Goal: Find specific page/section: Find specific page/section

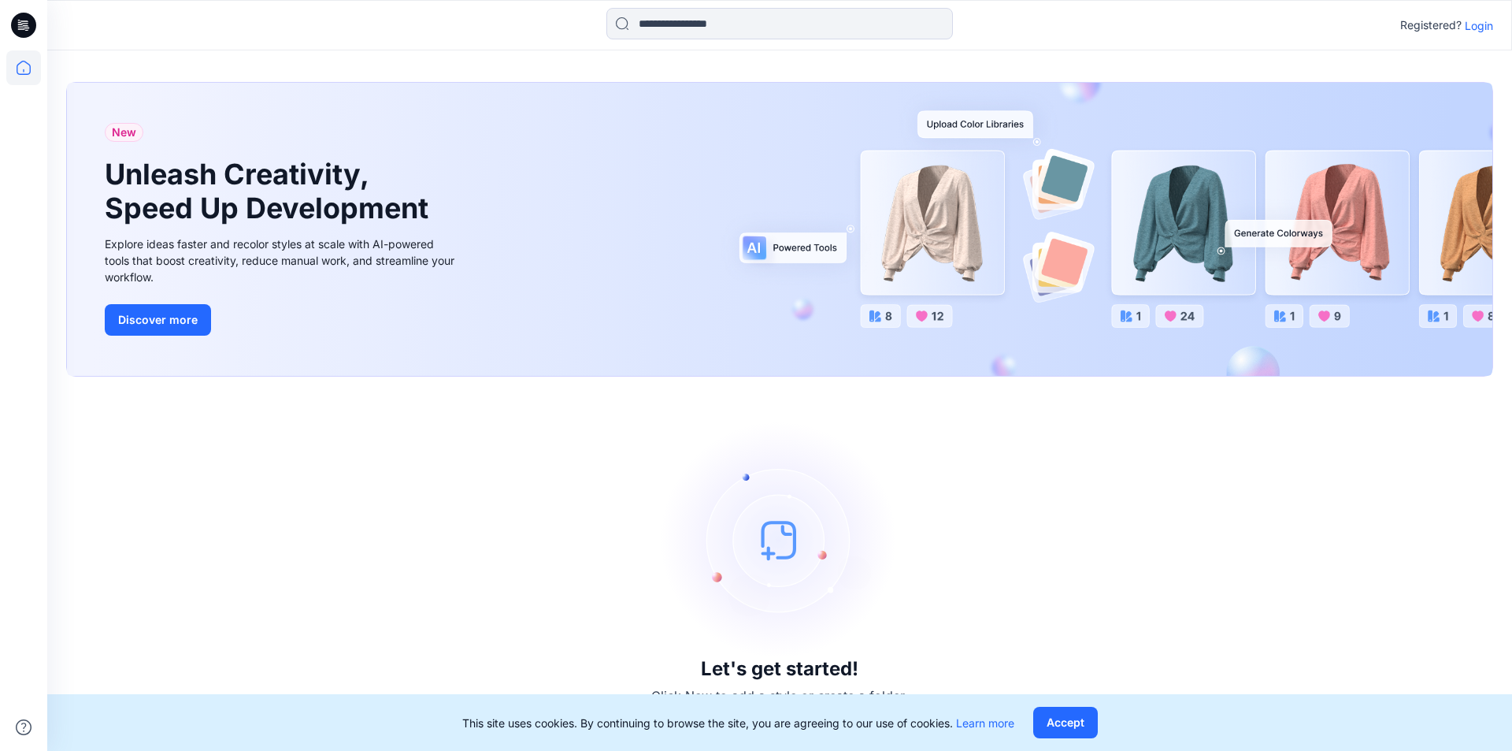
click at [1471, 39] on div "Registered? Login" at bounding box center [779, 25] width 1464 height 35
click at [1476, 25] on p "Login" at bounding box center [1479, 25] width 28 height 17
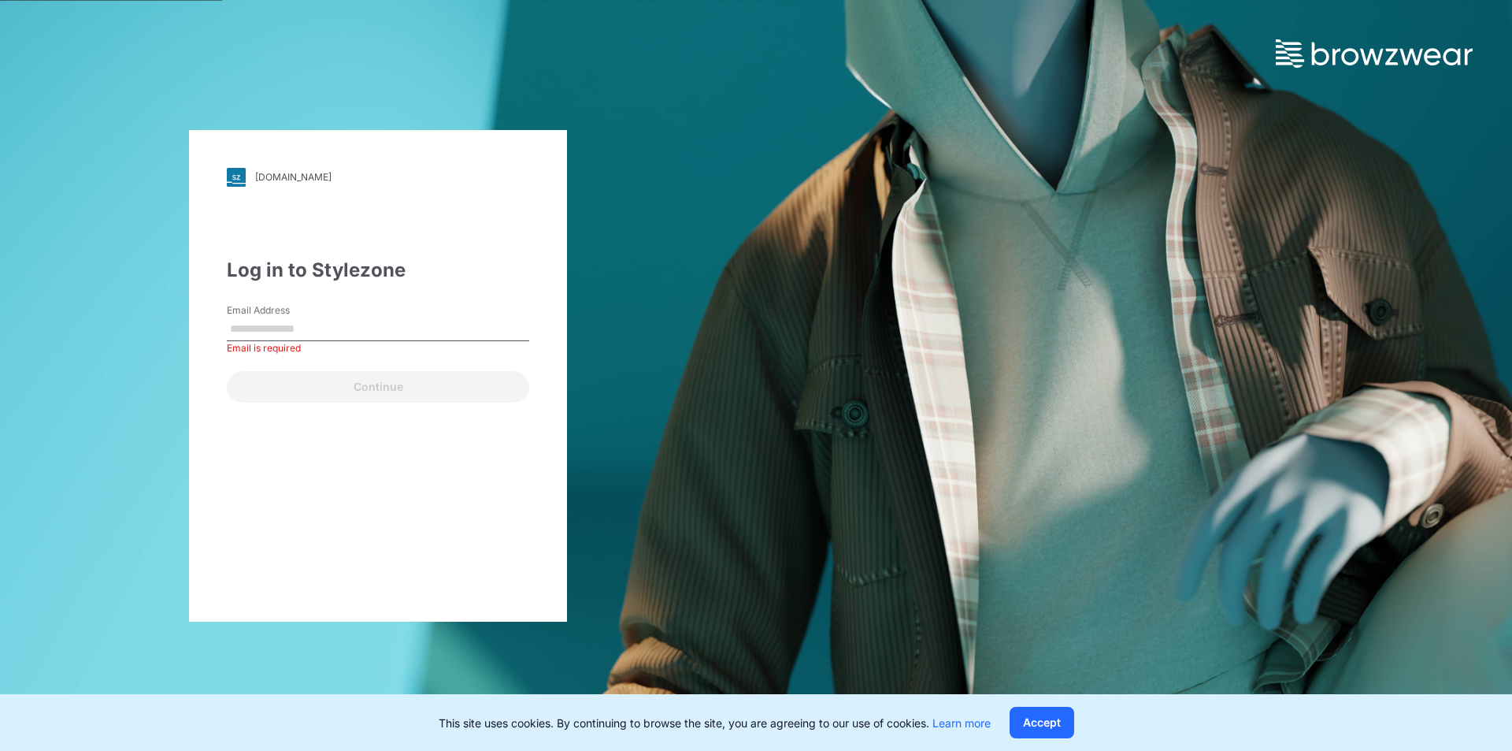
click at [262, 330] on input "Email Address" at bounding box center [378, 329] width 302 height 24
type input "**********"
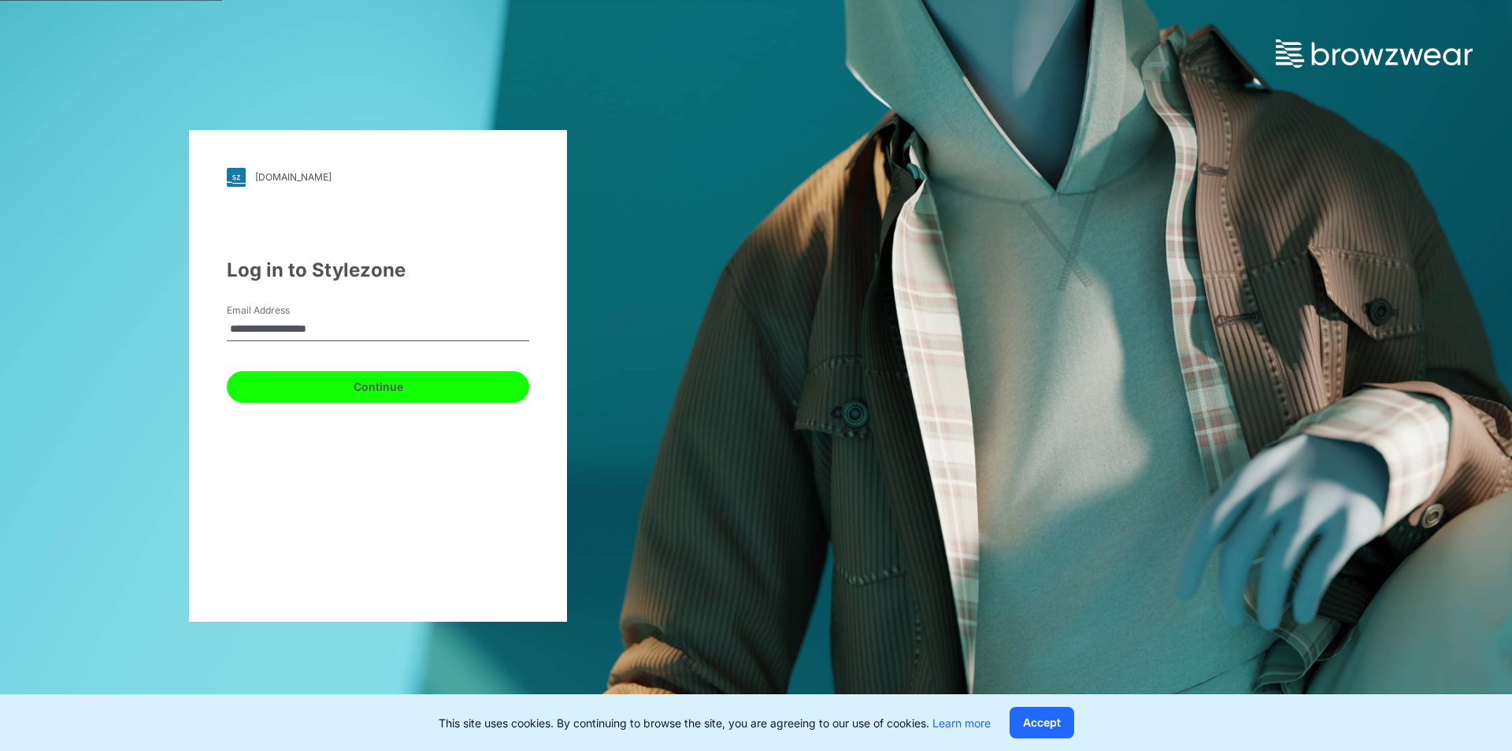
click at [361, 384] on button "Continue" at bounding box center [378, 387] width 302 height 32
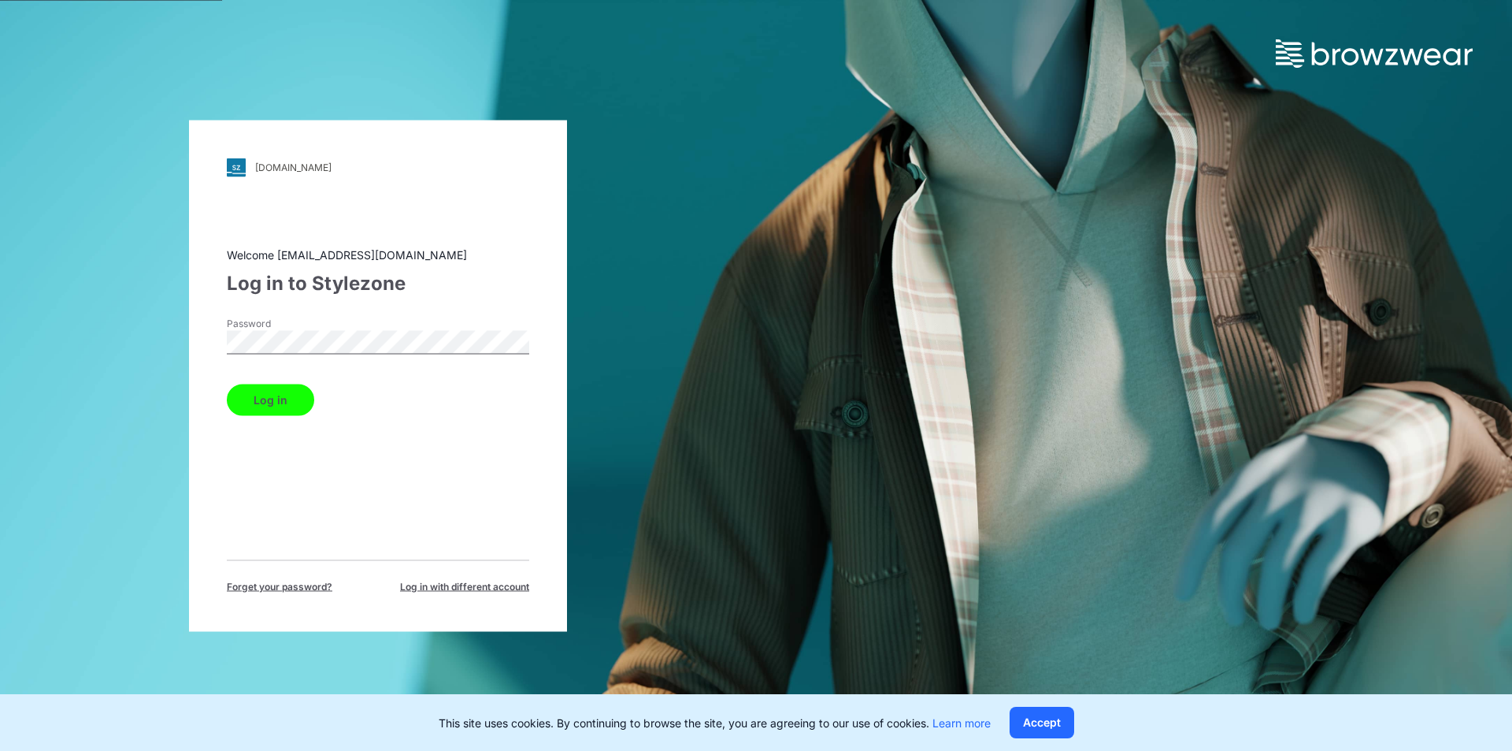
click at [277, 388] on button "Log in" at bounding box center [270, 400] width 87 height 32
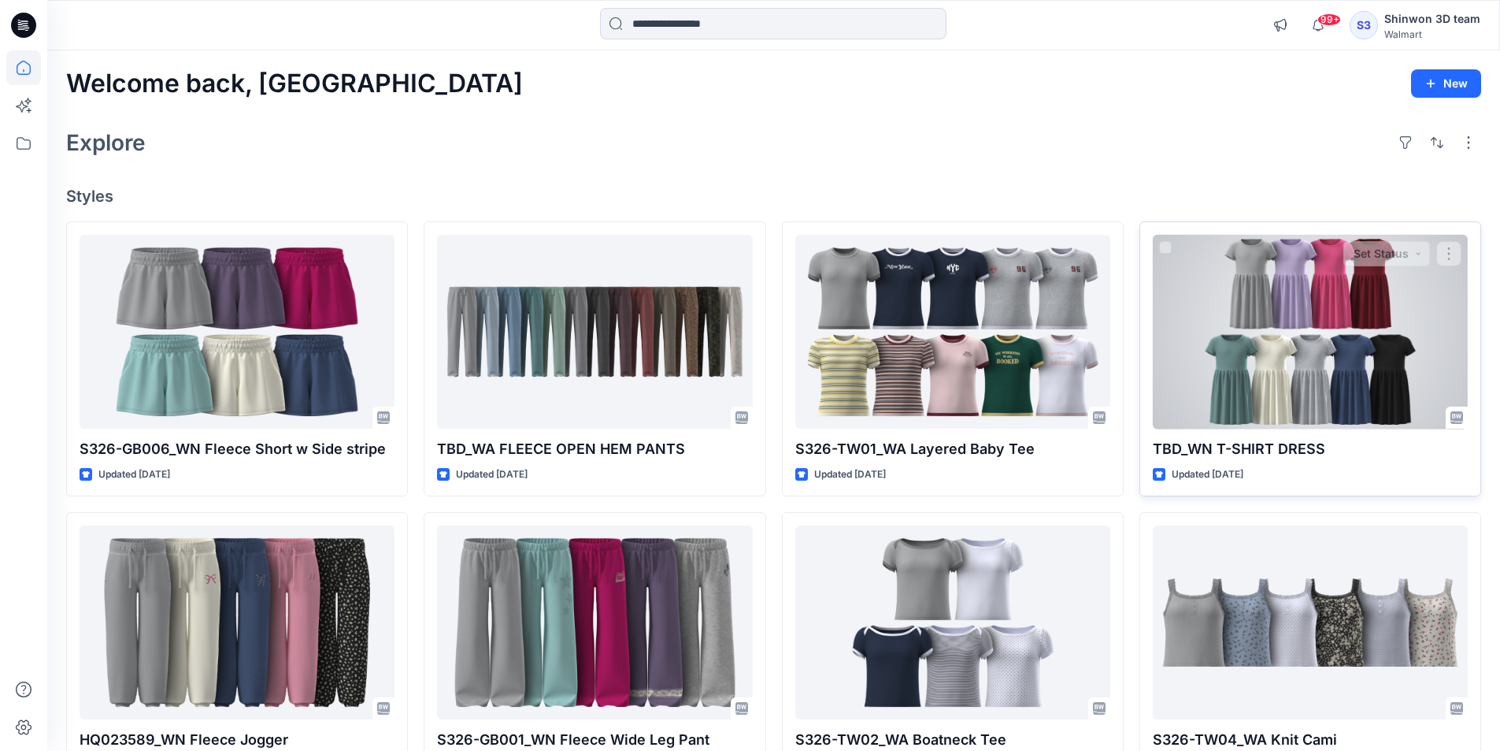
click at [1366, 340] on div at bounding box center [1310, 332] width 315 height 195
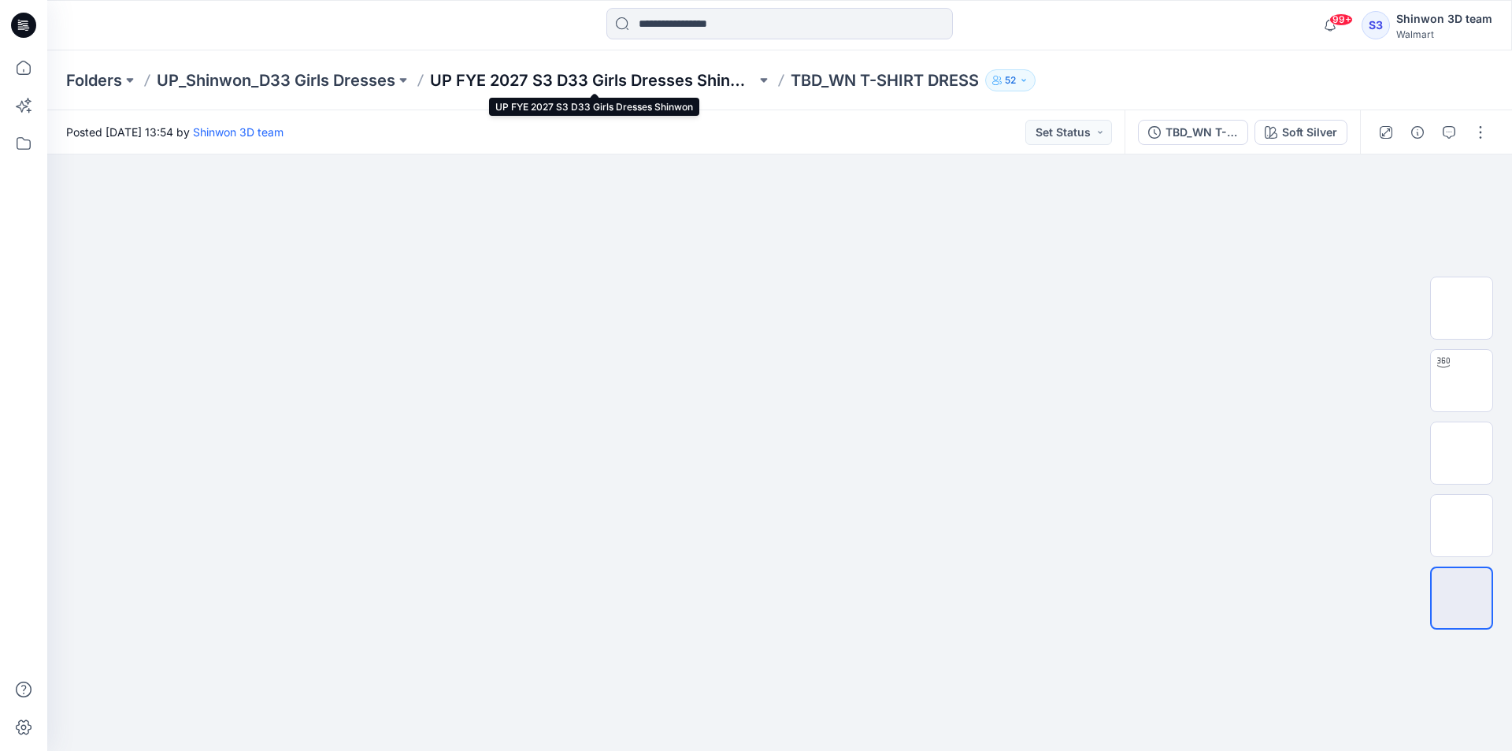
click at [504, 85] on p "UP FYE 2027 S3 D33 Girls Dresses Shinwon" at bounding box center [593, 80] width 326 height 22
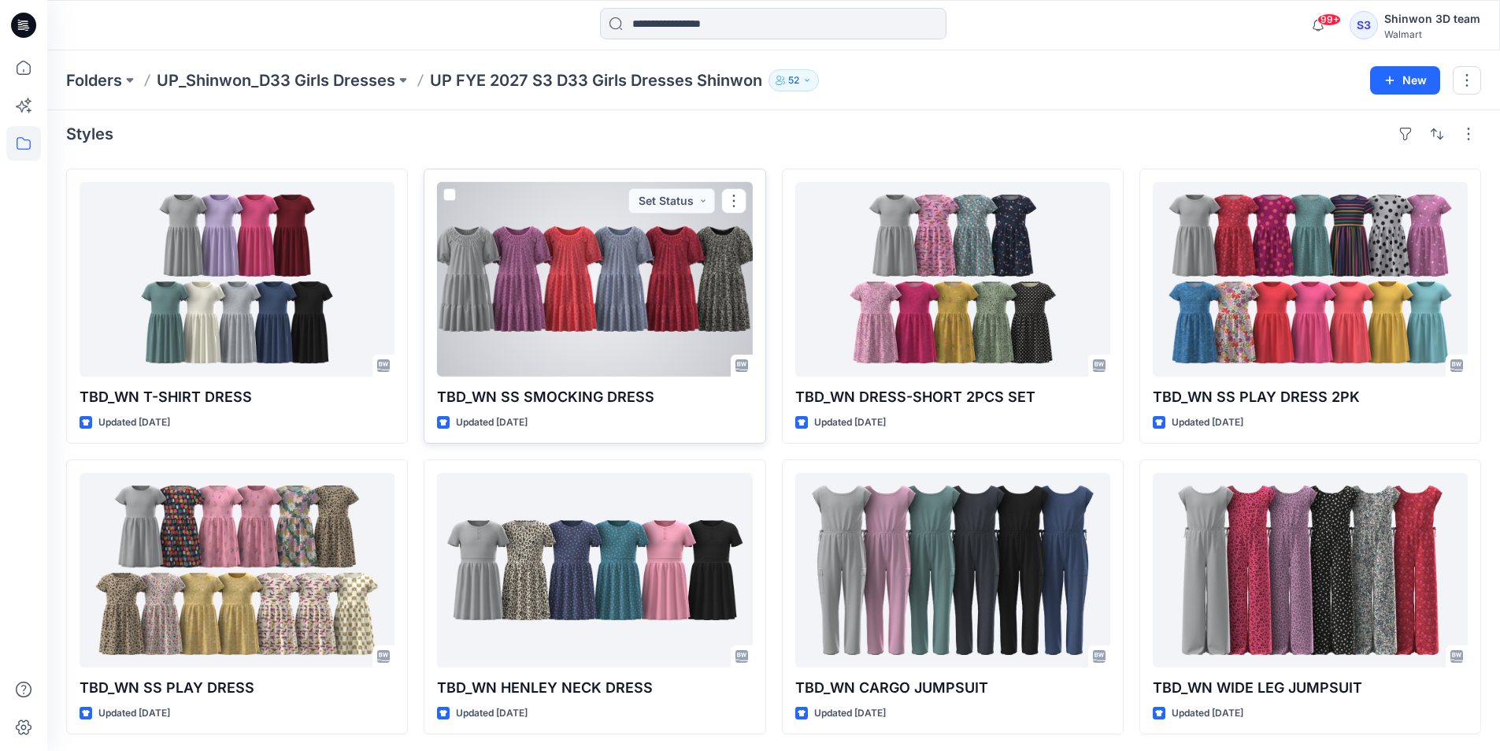
scroll to position [10, 0]
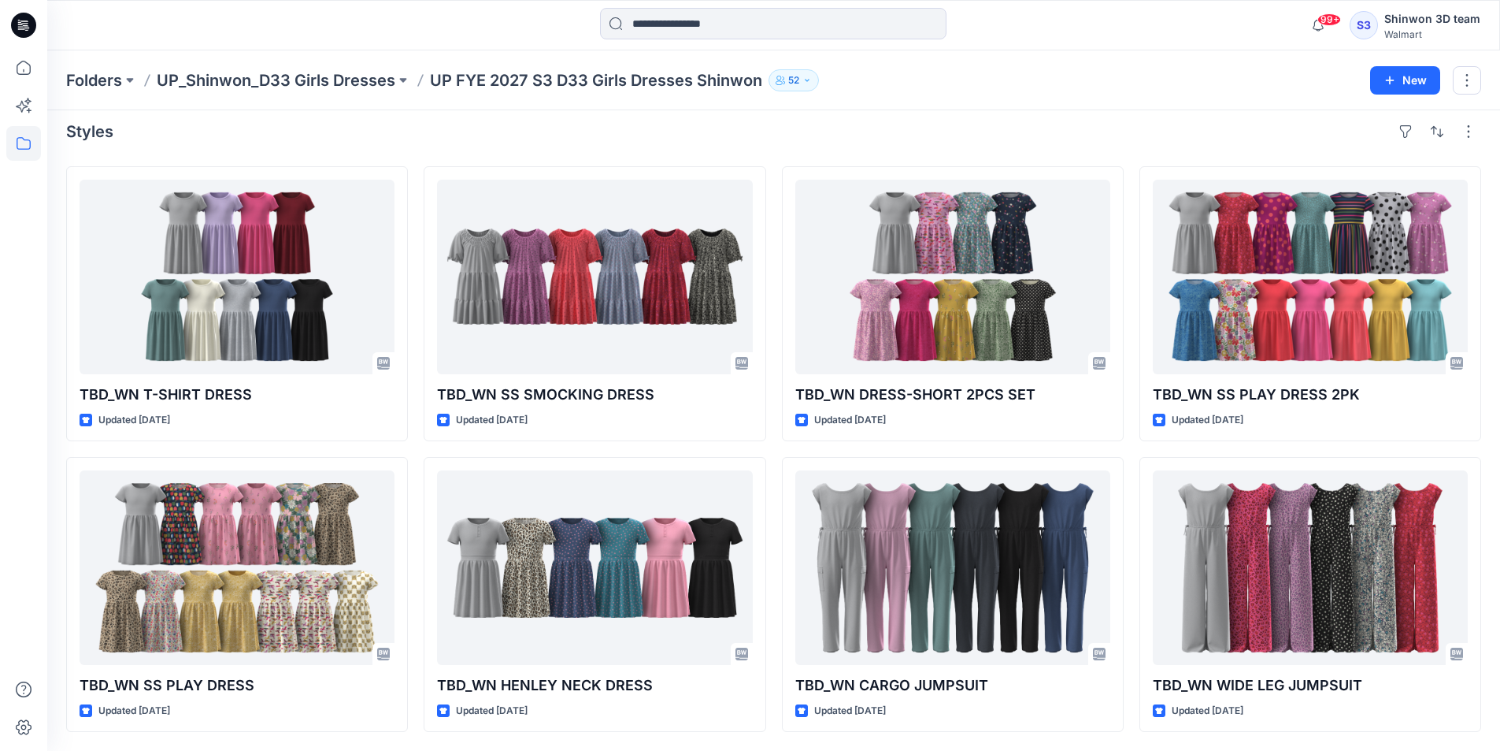
click at [1032, 99] on div "Folders UP_Shinwon_D33 Girls Dresses UP FYE 2027 S3 D33 Girls Dresses Shinwon 5…" at bounding box center [773, 80] width 1453 height 60
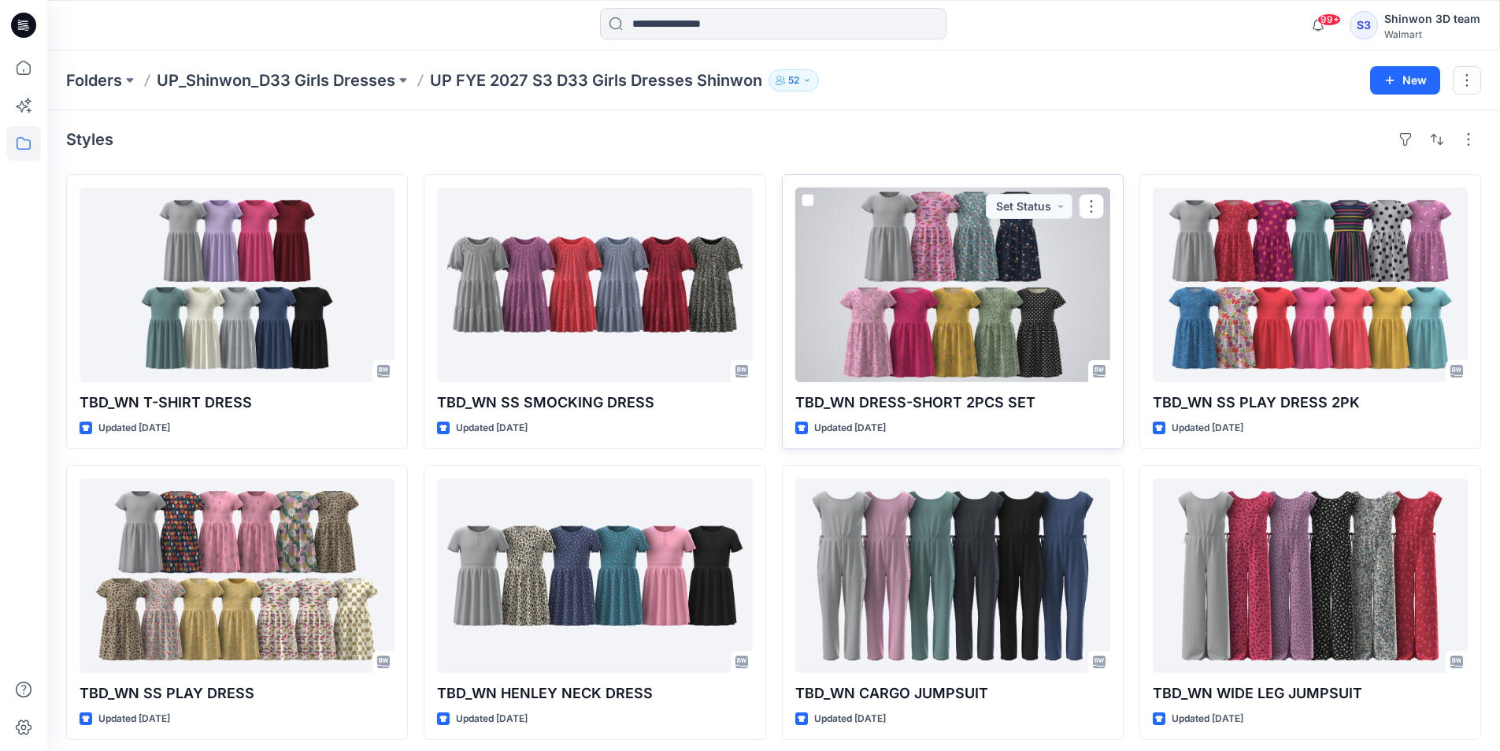
scroll to position [0, 0]
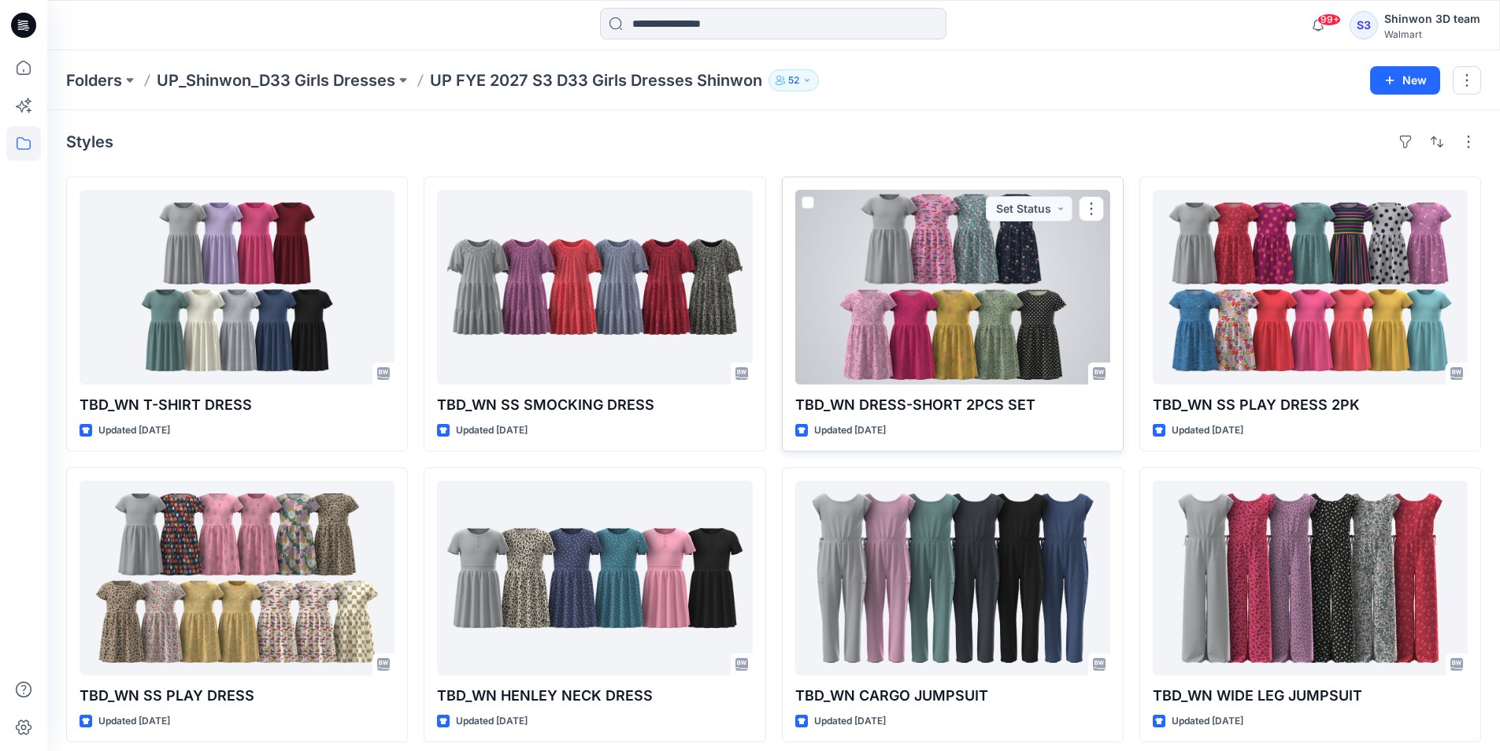
click at [944, 299] on div at bounding box center [952, 287] width 315 height 195
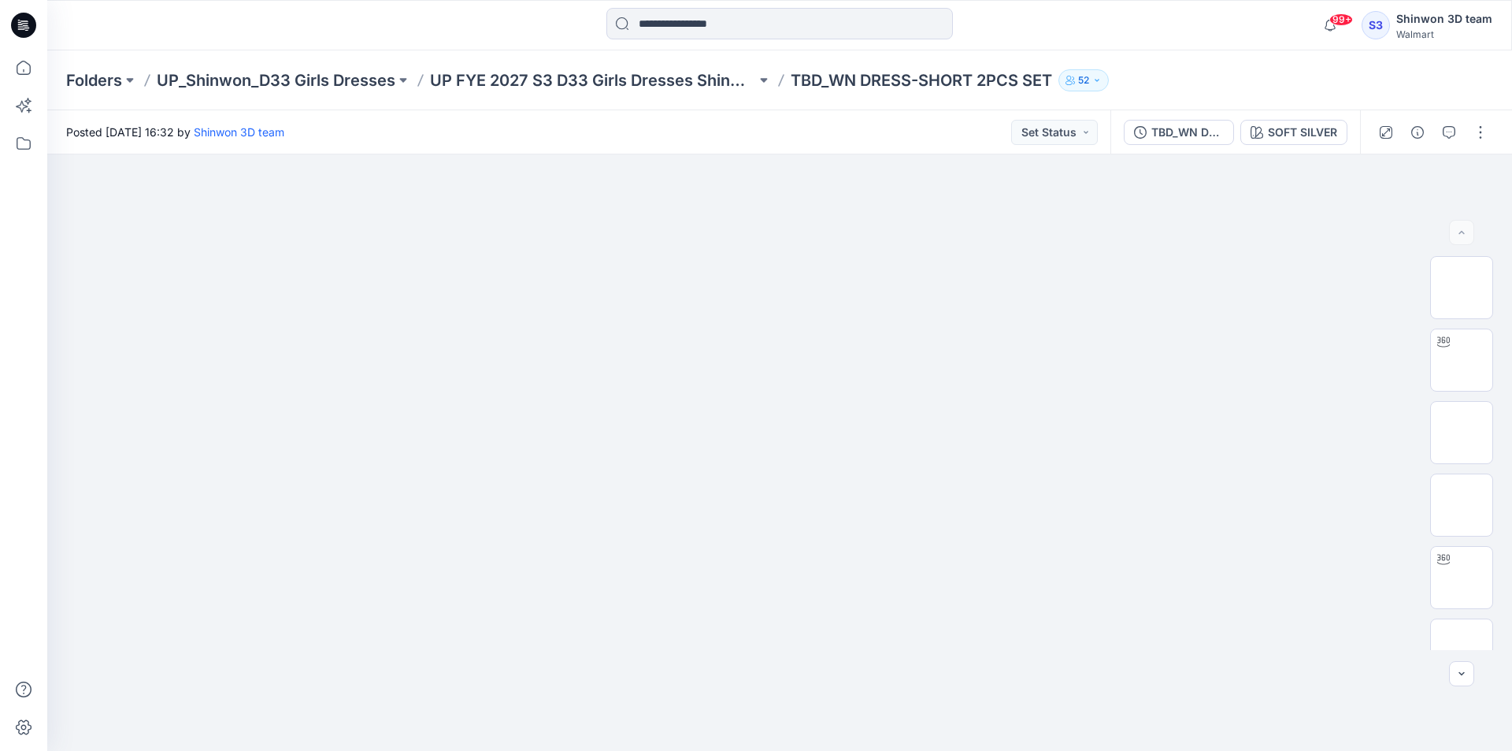
click at [602, 93] on div "Folders UP_Shinwon_D33 Girls Dresses UP FYE 2027 S3 D33 Girls Dresses Shinwon T…" at bounding box center [779, 80] width 1465 height 60
click at [622, 82] on p "UP FYE 2027 S3 D33 Girls Dresses Shinwon" at bounding box center [593, 80] width 326 height 22
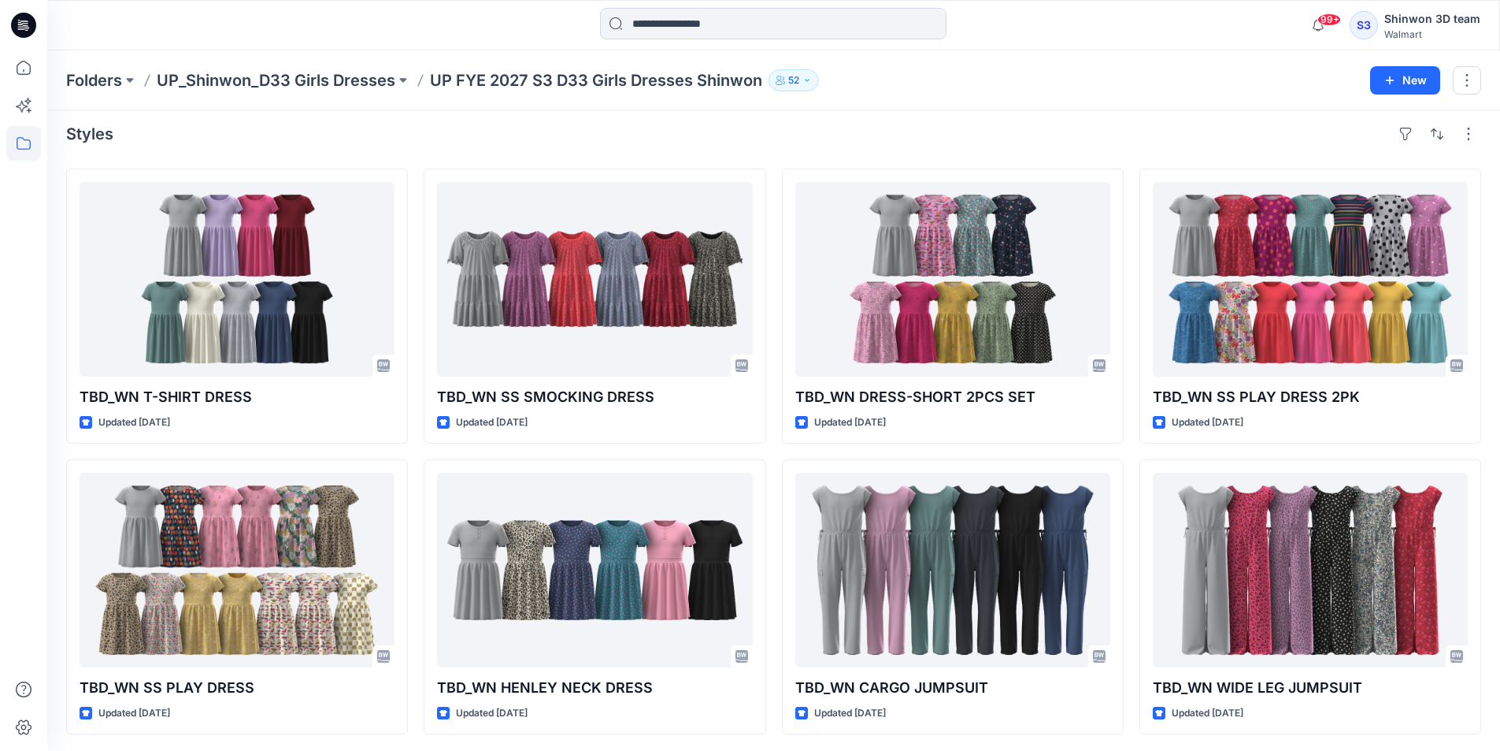
scroll to position [10, 0]
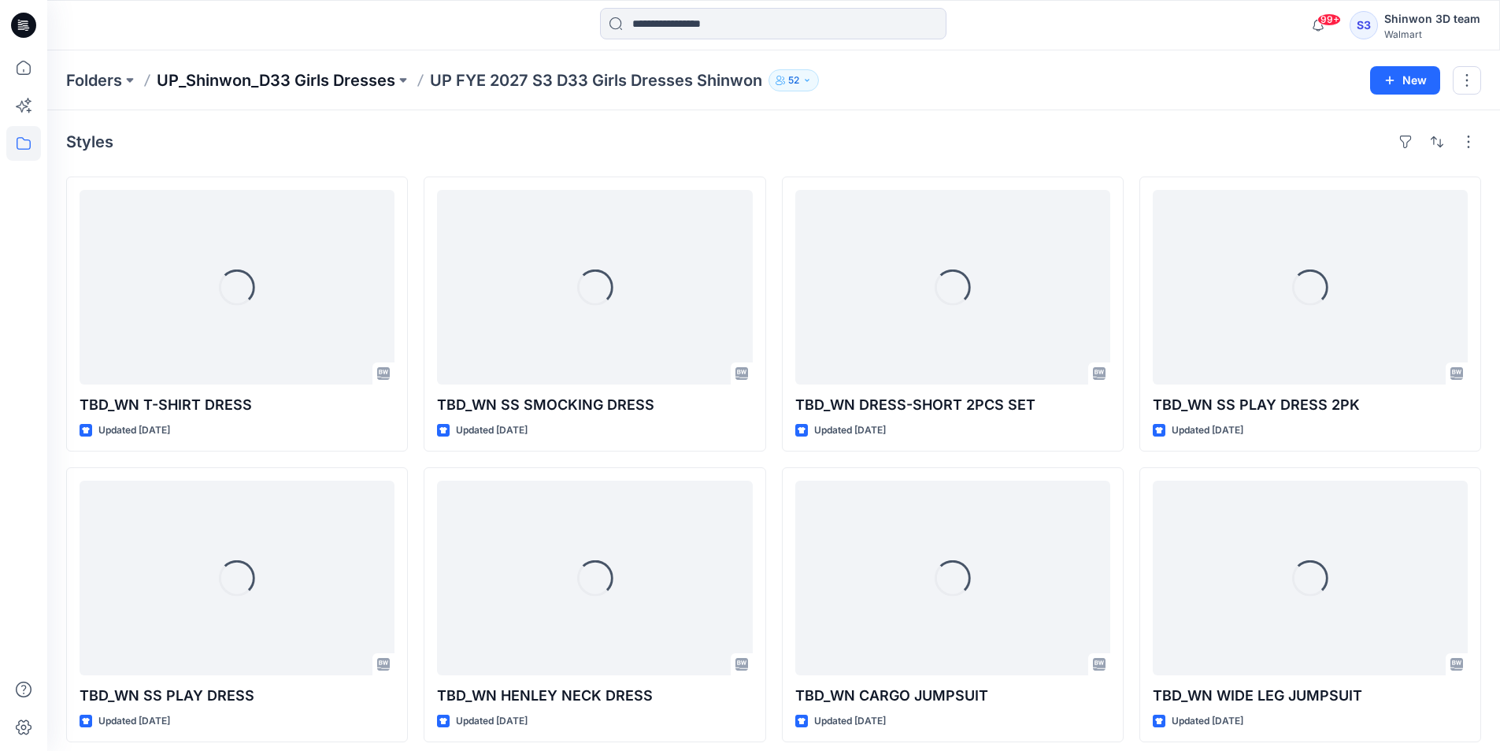
click at [356, 80] on p "UP_Shinwon_D33 Girls Dresses" at bounding box center [276, 80] width 239 height 22
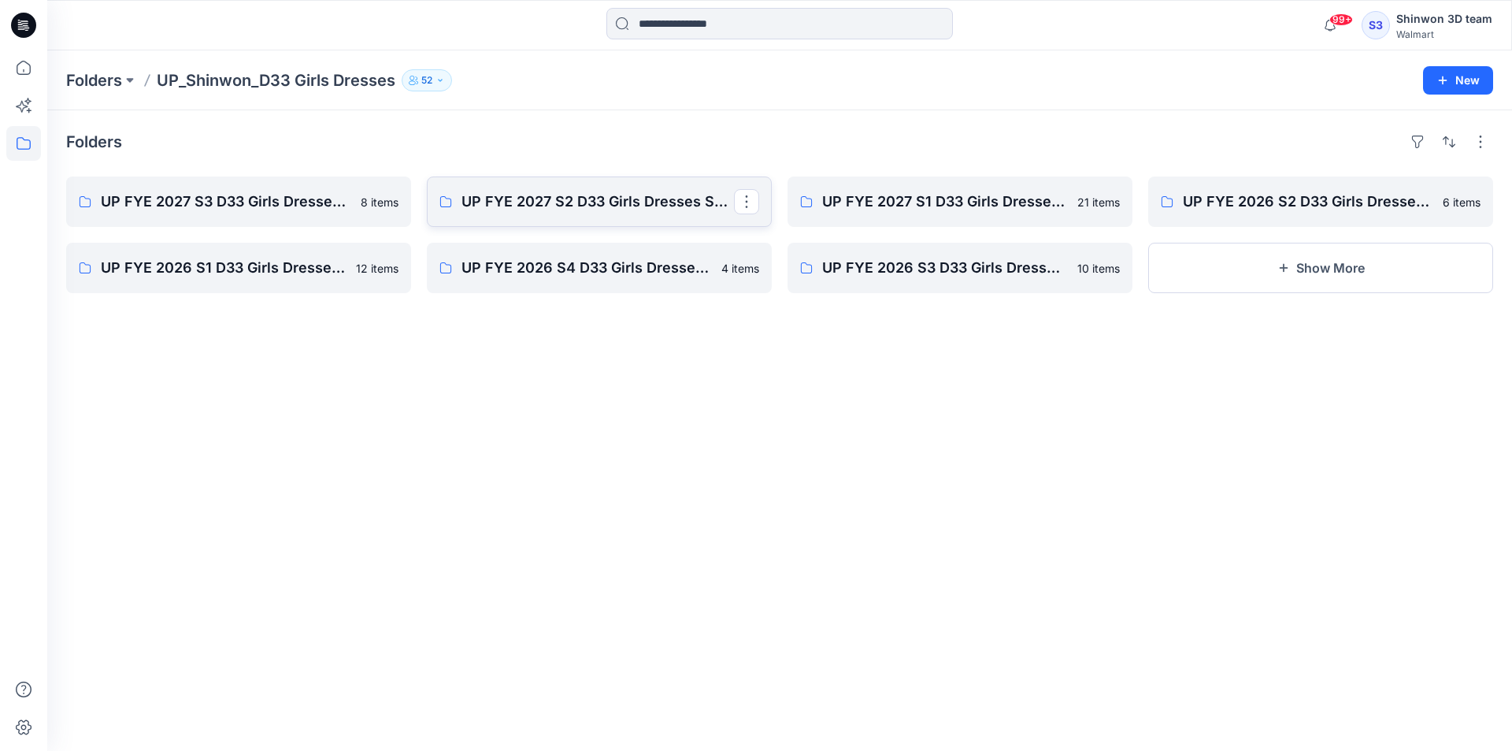
click at [621, 213] on link "UP FYE 2027 S2 D33 Girls Dresses Shinwon" at bounding box center [599, 201] width 345 height 50
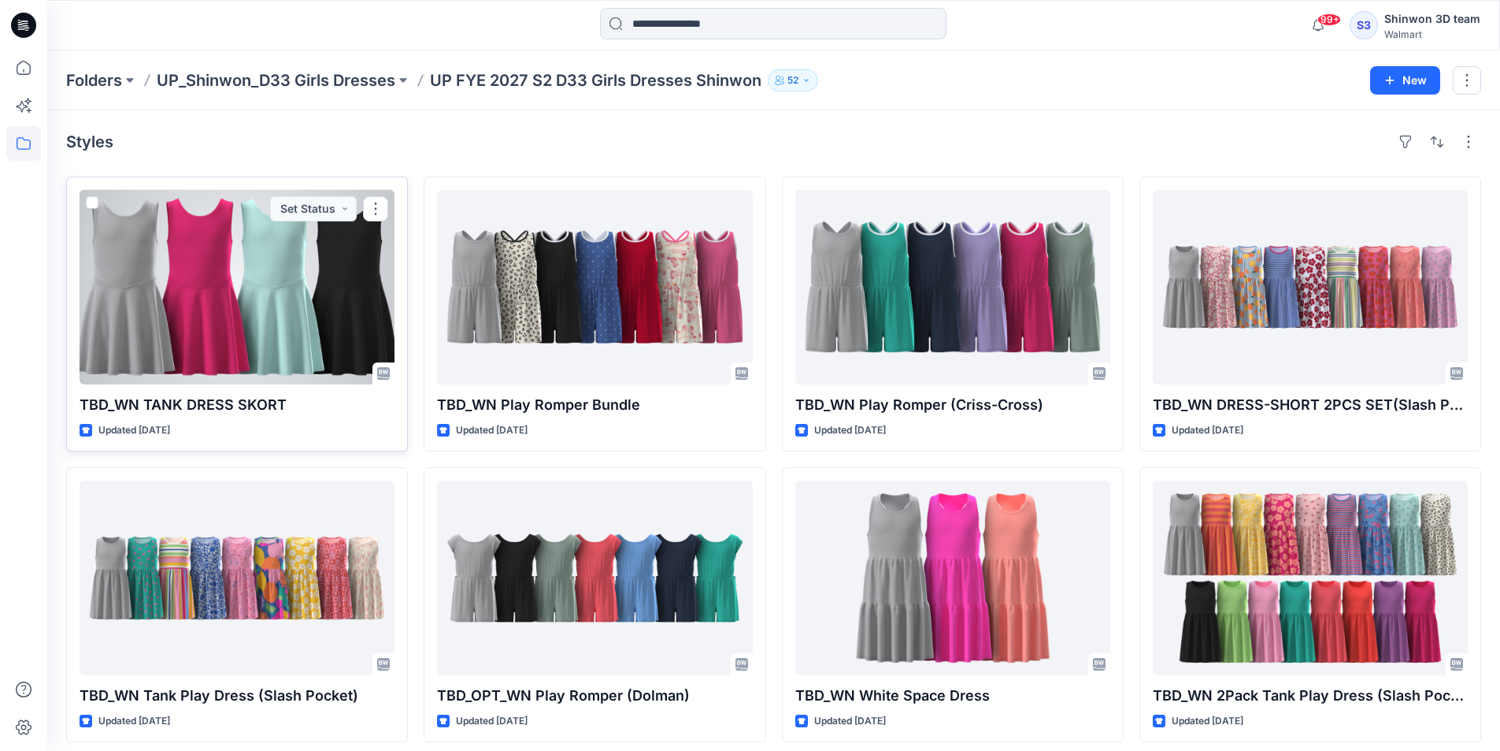
click at [337, 273] on div at bounding box center [237, 287] width 315 height 195
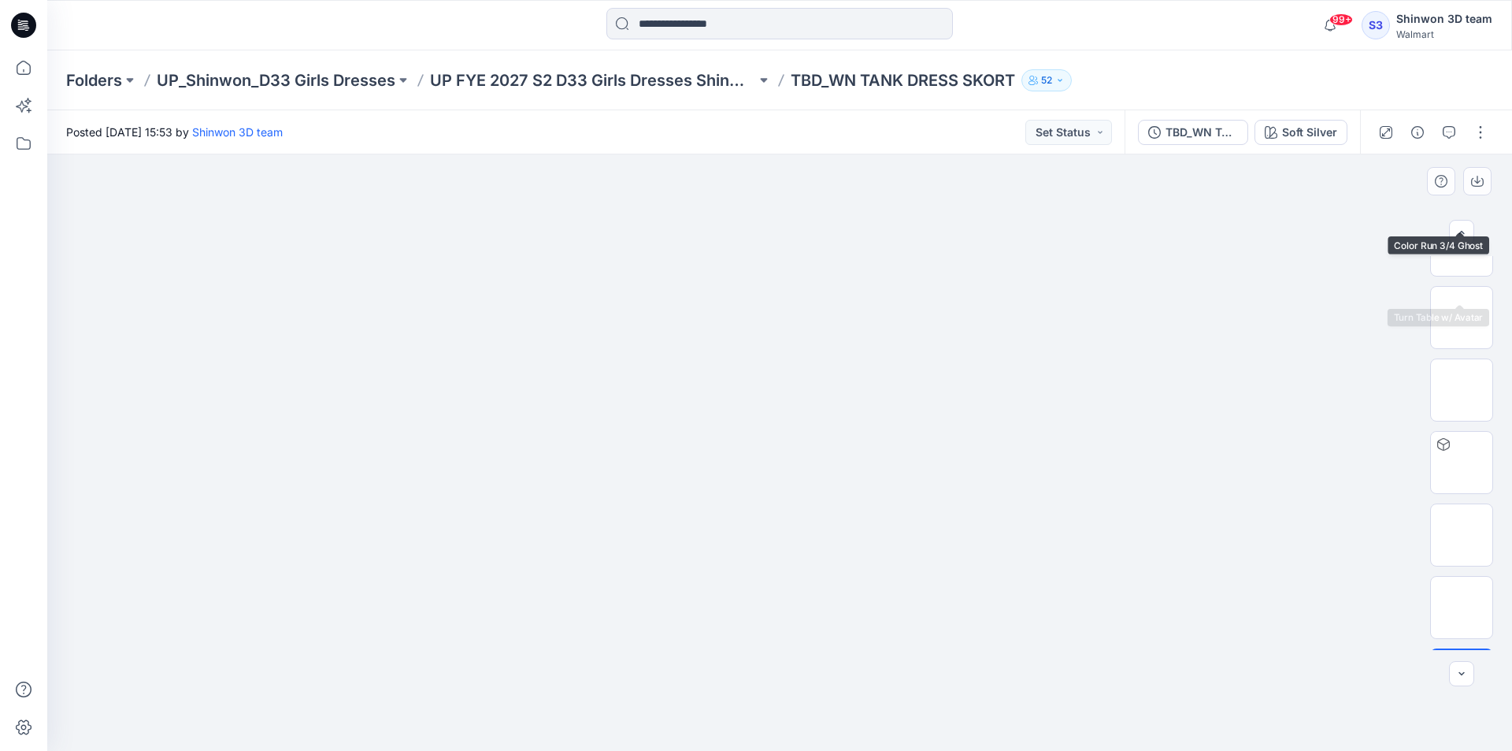
scroll to position [176, 0]
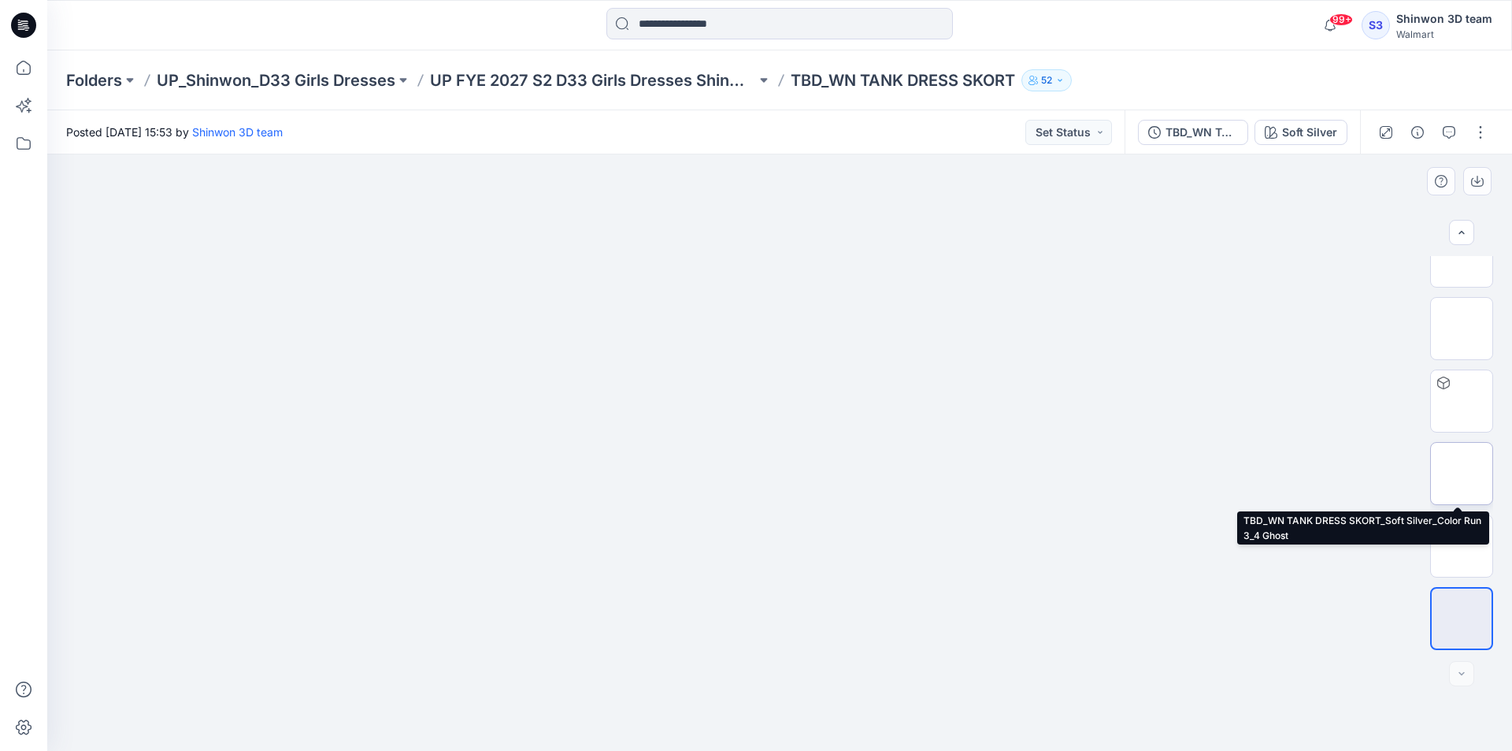
click at [1462, 473] on img at bounding box center [1462, 473] width 0 height 0
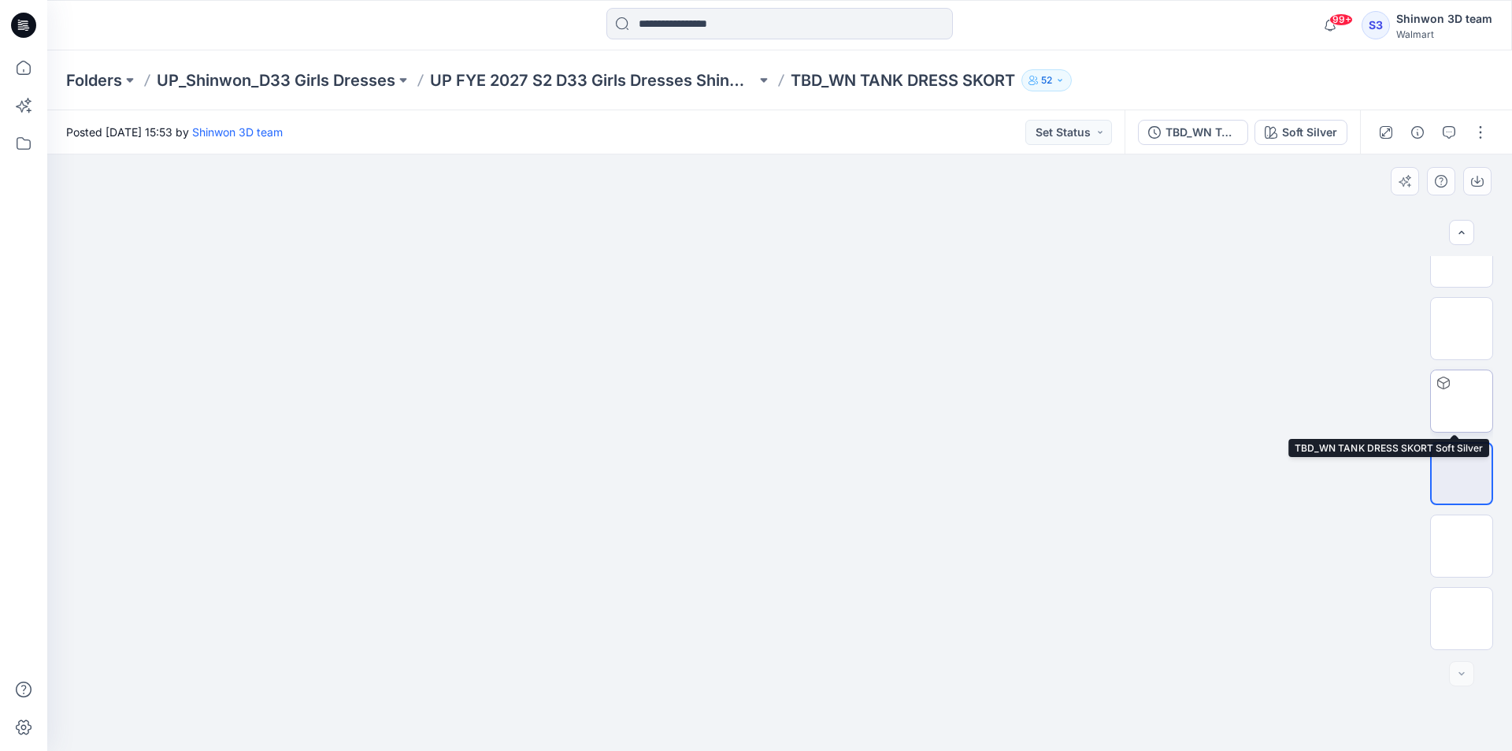
click at [1462, 401] on img at bounding box center [1462, 401] width 0 height 0
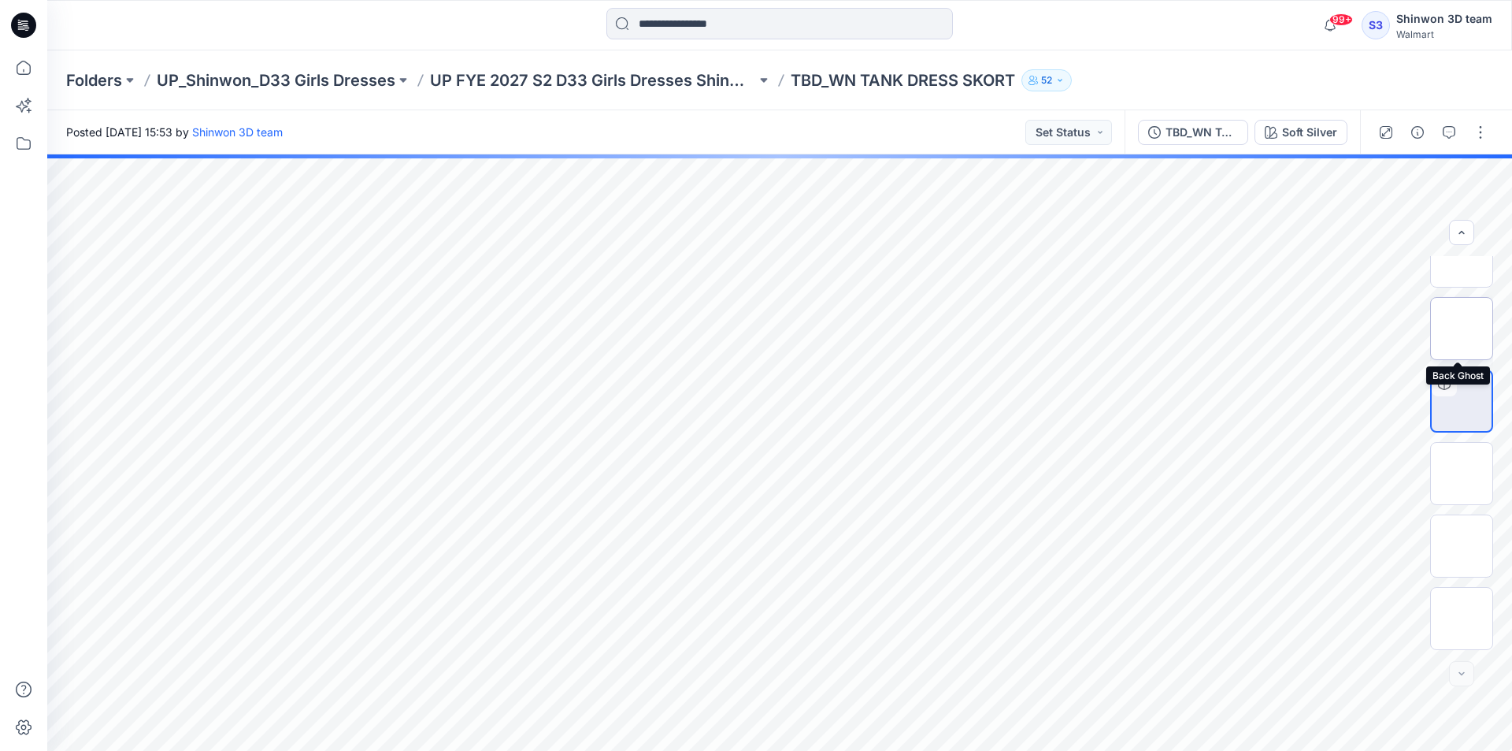
click at [1462, 328] on img at bounding box center [1462, 328] width 0 height 0
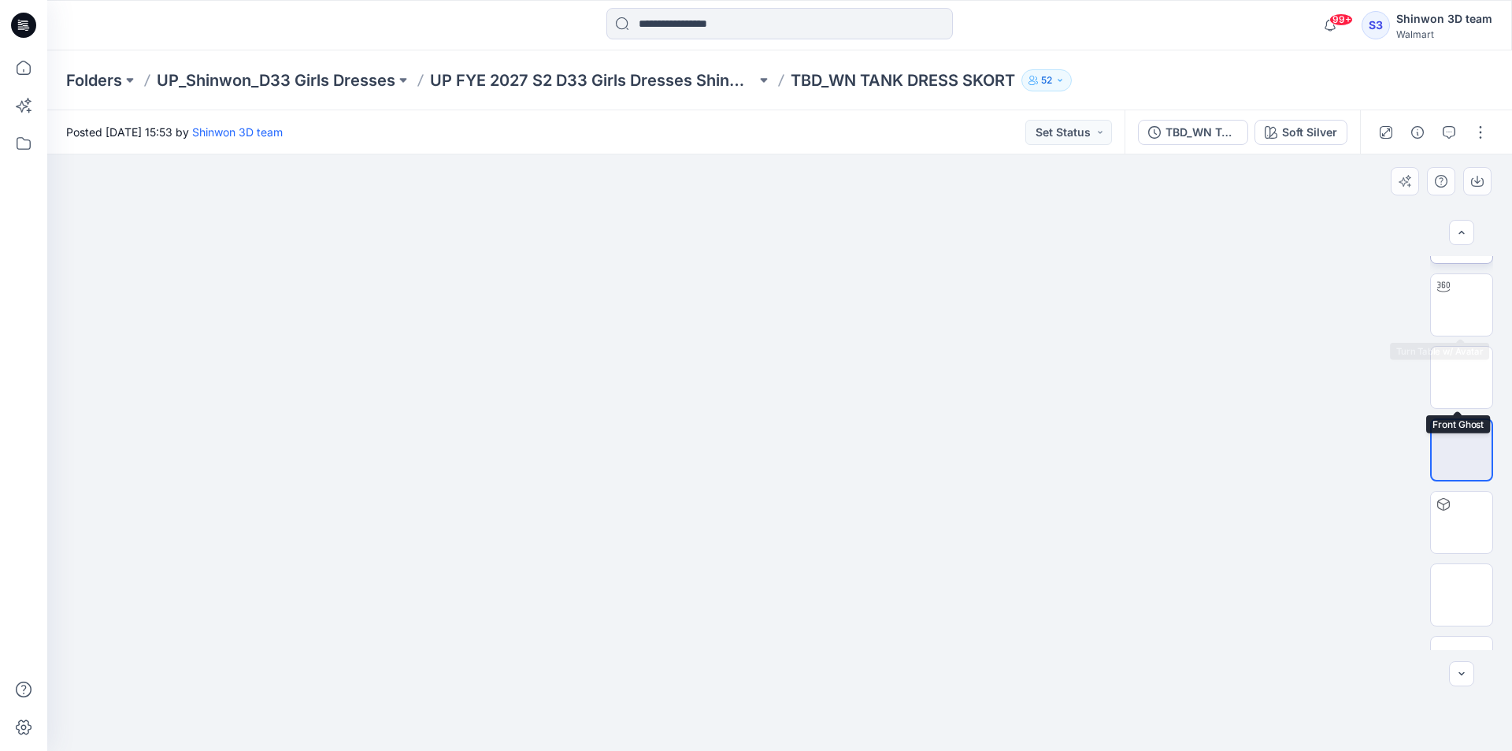
scroll to position [0, 0]
click at [1462, 432] on img at bounding box center [1462, 432] width 0 height 0
click at [1442, 281] on img at bounding box center [1461, 287] width 61 height 50
